Goal: Transaction & Acquisition: Subscribe to service/newsletter

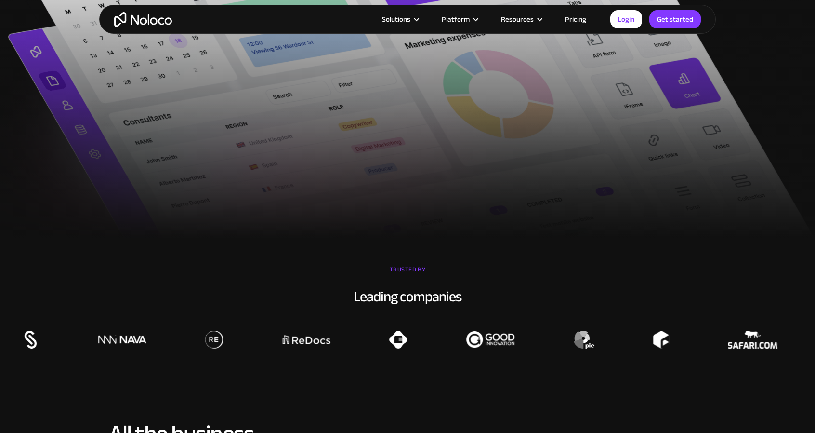
scroll to position [96, 0]
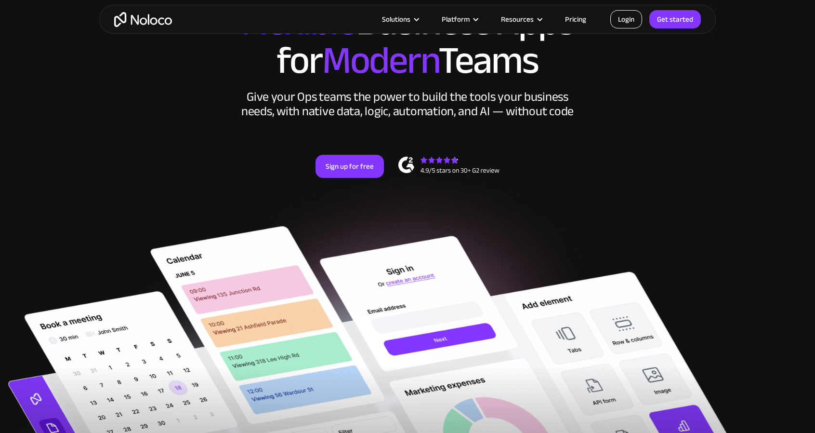
click at [632, 18] on link "Login" at bounding box center [626, 19] width 32 height 18
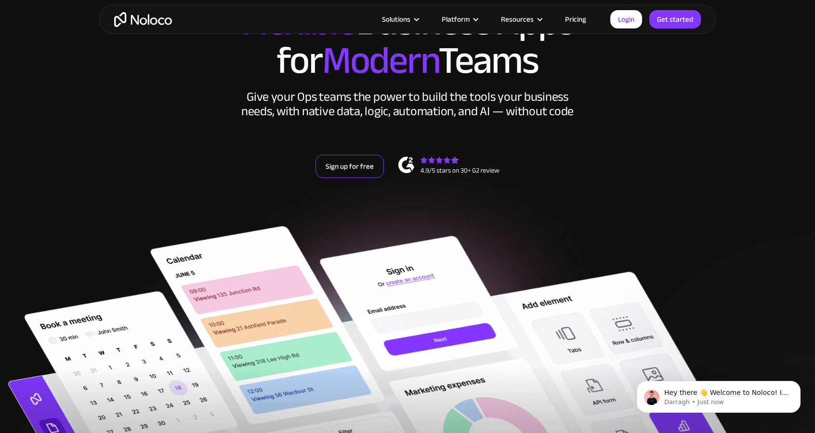
click at [358, 167] on link "Sign up for free" at bounding box center [350, 166] width 68 height 23
click at [682, 20] on link "Get started" at bounding box center [676, 19] width 52 height 18
click at [721, 203] on section "New: Connect Noloco to Stripe Custom No-Code Business Apps Platform Flexible Bu…" at bounding box center [407, 288] width 815 height 768
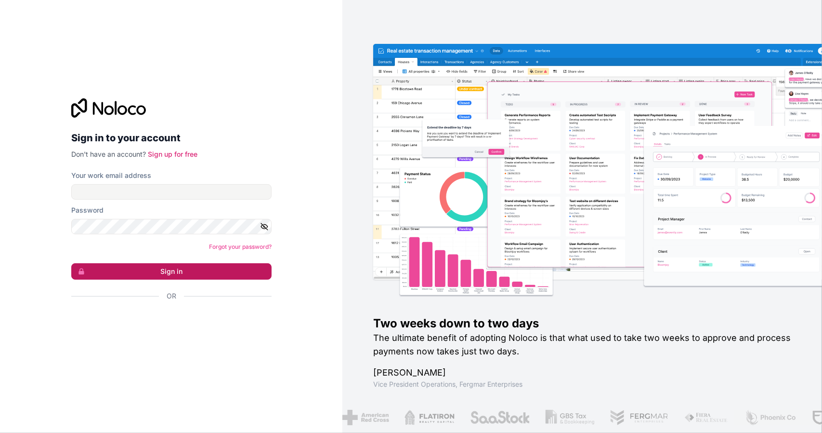
click at [182, 273] on button "Sign in" at bounding box center [171, 271] width 200 height 16
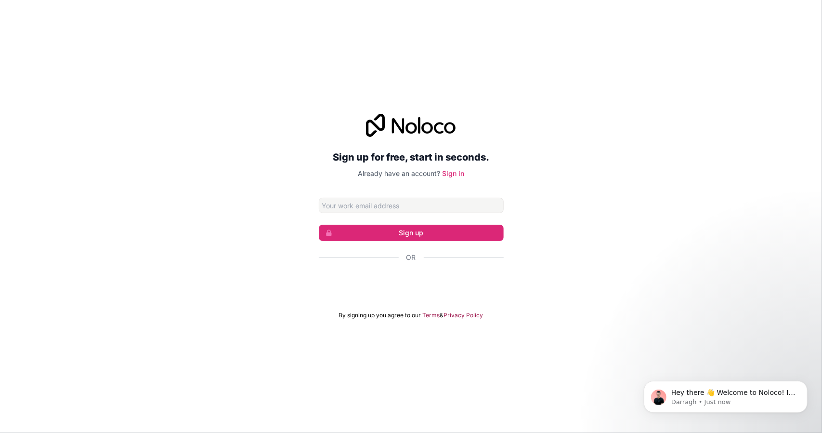
click at [567, 188] on div "Sign up for free, start in seconds. Already have an account? Sign in Sign up Or…" at bounding box center [411, 216] width 822 height 232
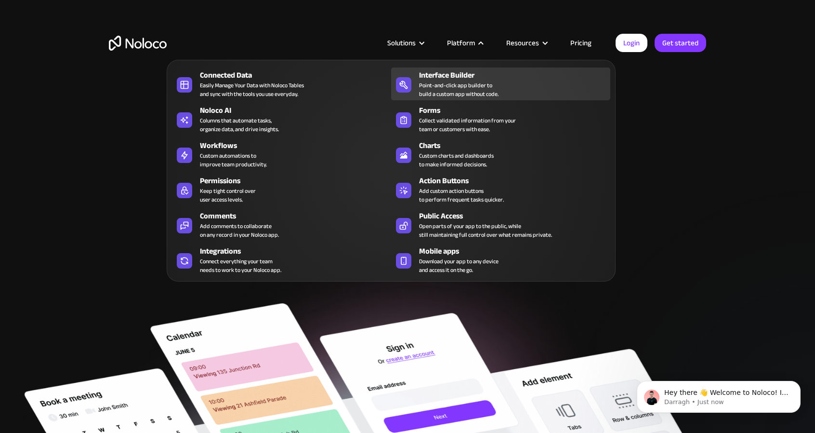
click at [467, 85] on div "Point-and-click app builder to build a custom app without code." at bounding box center [459, 89] width 80 height 17
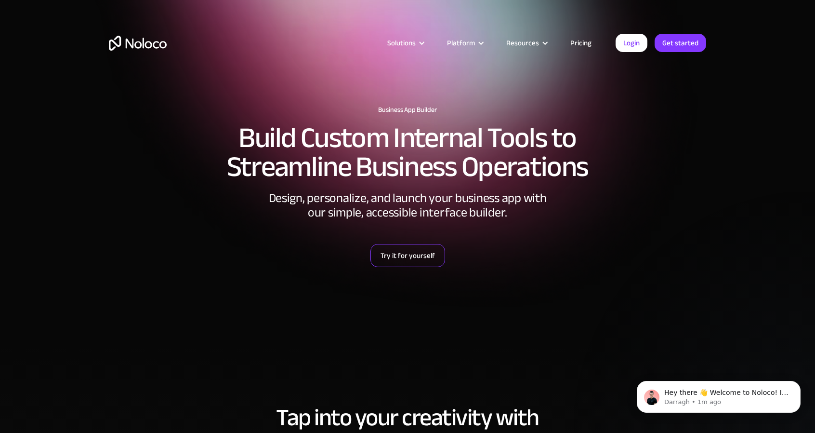
click at [412, 259] on link "Try it for yourself" at bounding box center [408, 255] width 75 height 23
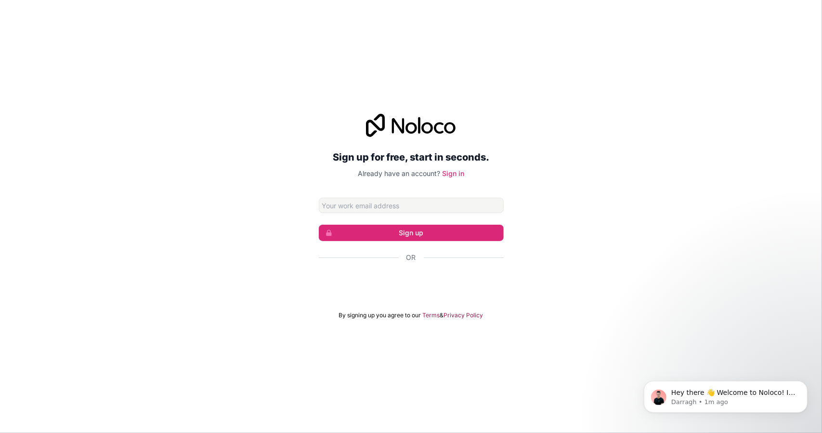
click at [353, 208] on input "Email address" at bounding box center [411, 205] width 185 height 15
click at [520, 277] on div "Sign up for free, start in seconds. Already have an account? Sign in Sign up Or…" at bounding box center [411, 216] width 822 height 232
click at [533, 66] on div "Sign up for free, start in seconds. Already have an account? Sign in Sign up Or…" at bounding box center [411, 216] width 822 height 433
